Goal: Register for event/course

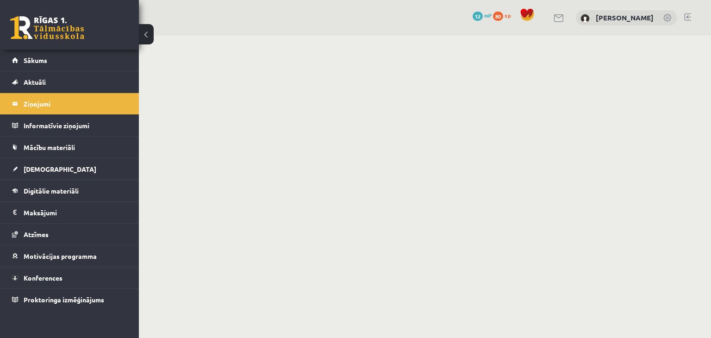
drag, startPoint x: 13, startPoint y: 30, endPoint x: 48, endPoint y: 43, distance: 37.4
click at [13, 30] on link at bounding box center [47, 27] width 74 height 23
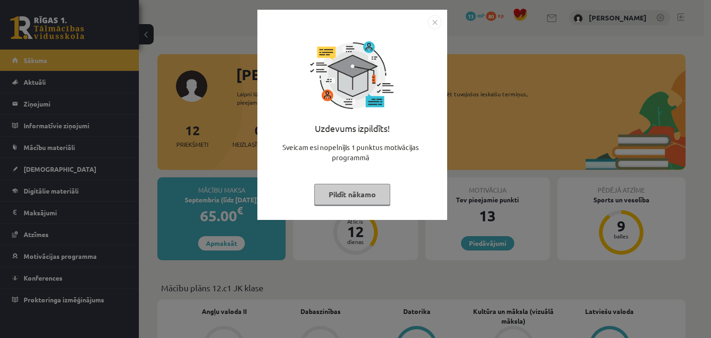
click at [333, 199] on button "Pildīt nākamo" at bounding box center [352, 194] width 76 height 21
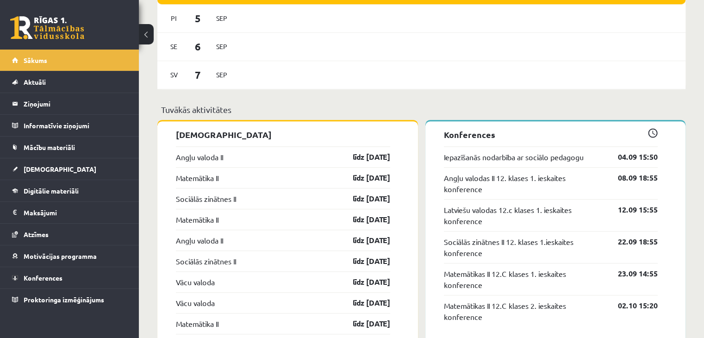
scroll to position [736, 0]
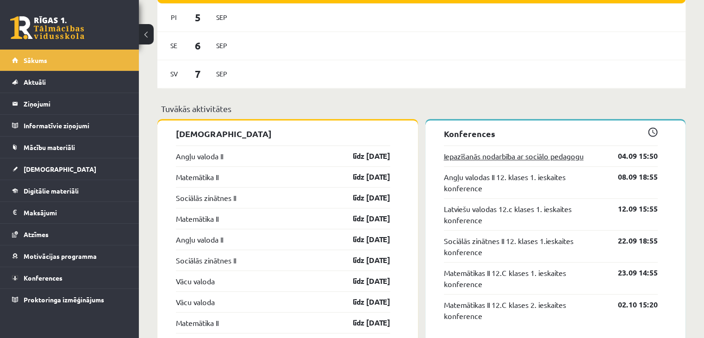
click at [503, 160] on link "Iepazīšanās nodarbība ar sociālo pedagogu" at bounding box center [514, 156] width 140 height 11
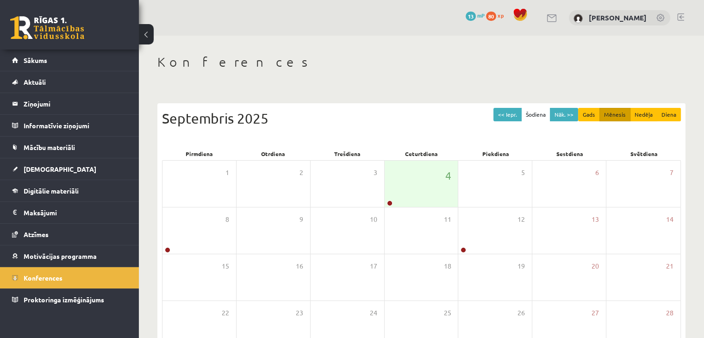
scroll to position [104, 0]
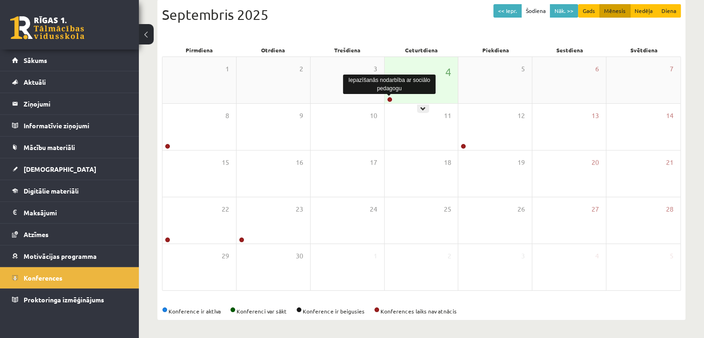
click at [391, 99] on link at bounding box center [390, 100] width 6 height 6
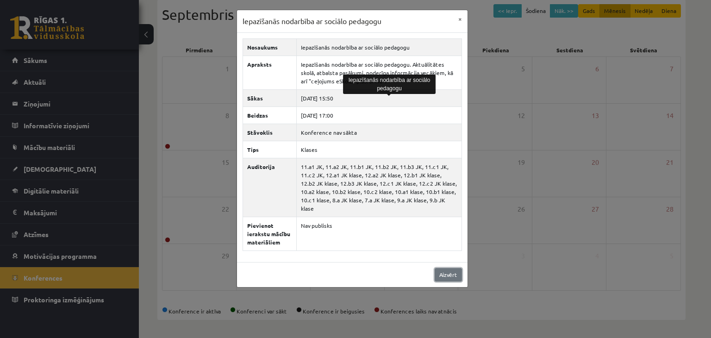
click at [449, 271] on link "Aizvērt" at bounding box center [448, 274] width 27 height 13
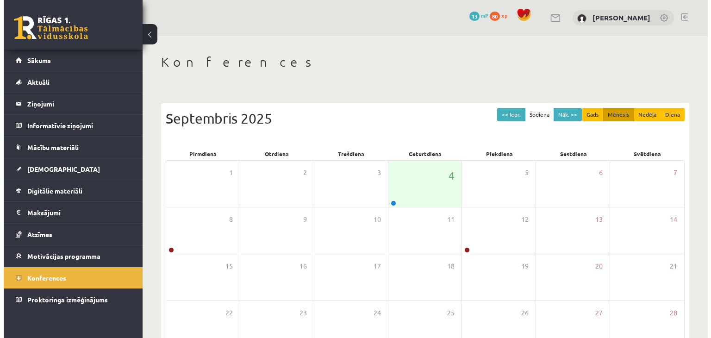
scroll to position [104, 0]
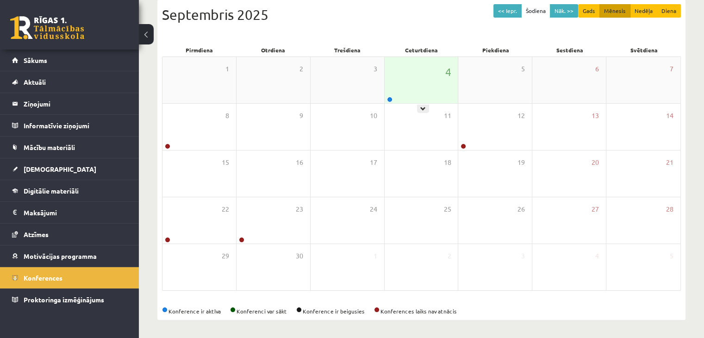
click at [387, 97] on link at bounding box center [390, 100] width 6 height 6
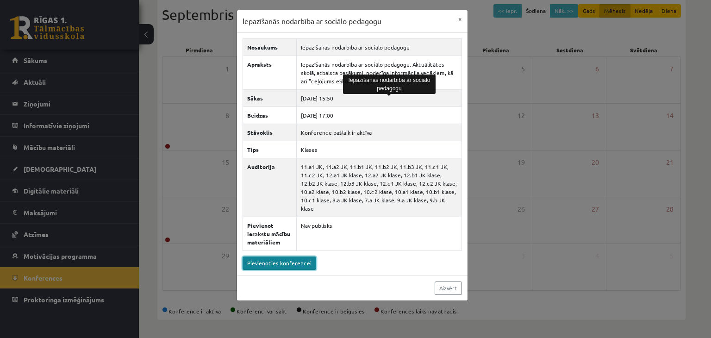
click at [287, 257] on link "Pievienoties konferencei" at bounding box center [280, 263] width 74 height 13
